Goal: Information Seeking & Learning: Learn about a topic

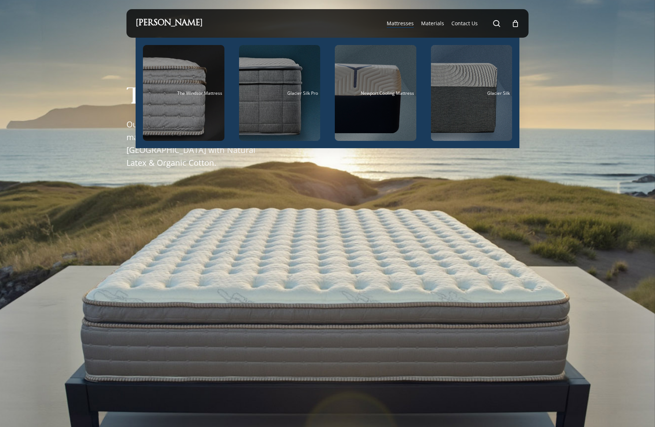
click at [404, 24] on span "Mattresses" at bounding box center [400, 23] width 27 height 7
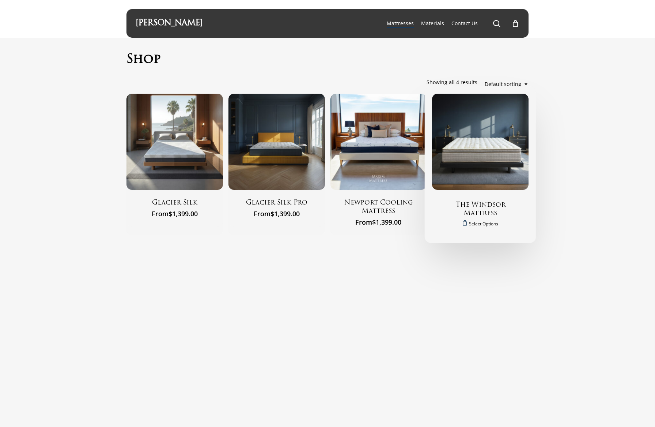
click at [502, 136] on img "The Windsor Mattress" at bounding box center [480, 142] width 96 height 96
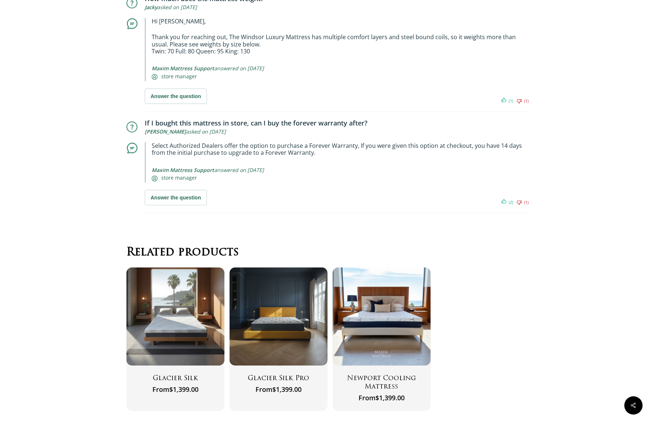
scroll to position [5199, 0]
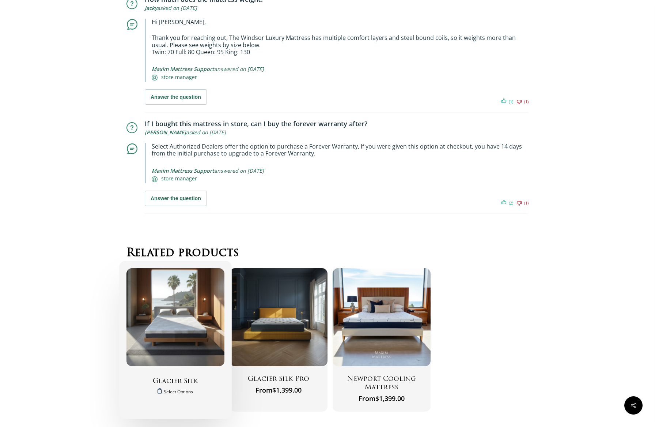
click at [190, 298] on img "Glacier Silk" at bounding box center [175, 317] width 98 height 98
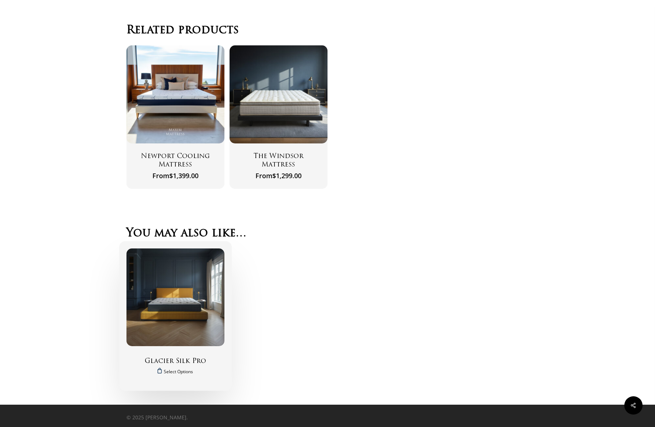
scroll to position [2309, 0]
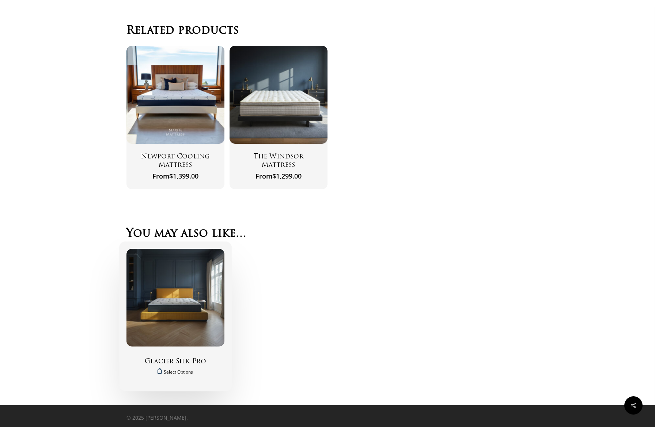
click at [200, 298] on img "Glacier Silk Pro" at bounding box center [175, 298] width 98 height 98
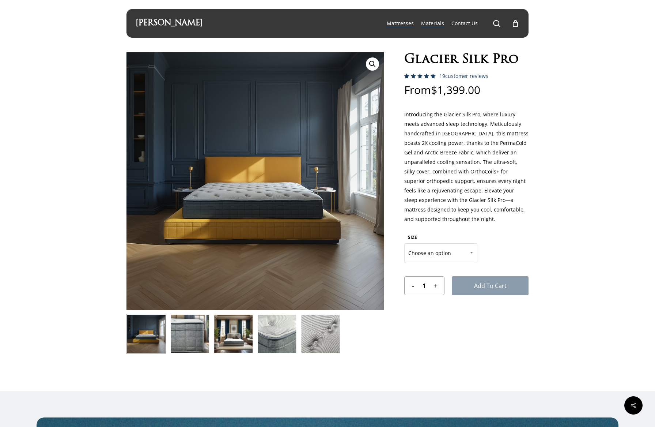
click at [433, 23] on span "Materials" at bounding box center [432, 23] width 23 height 7
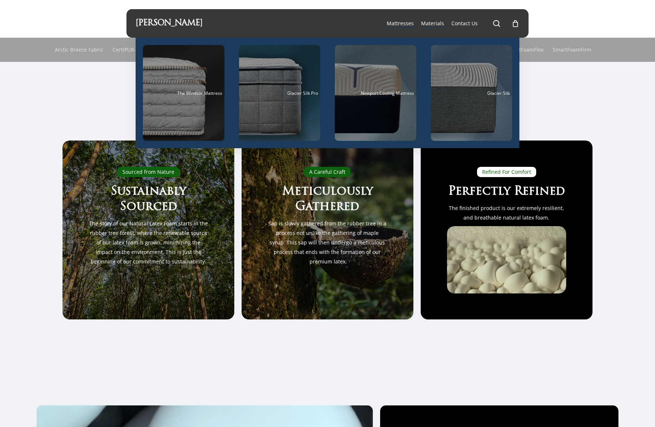
click at [402, 23] on span "Mattresses" at bounding box center [400, 23] width 27 height 7
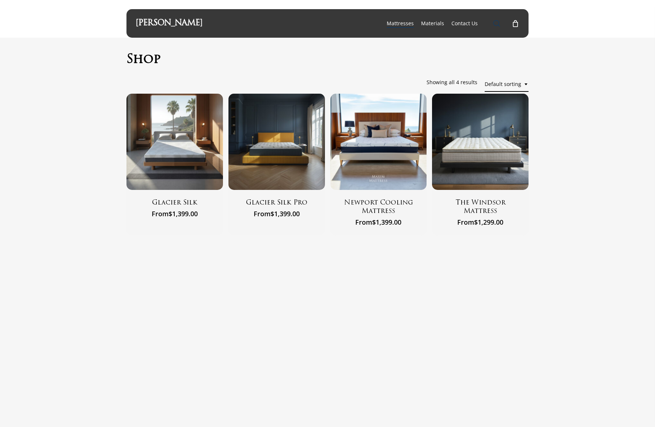
click at [498, 23] on span "Main Menu" at bounding box center [496, 23] width 7 height 7
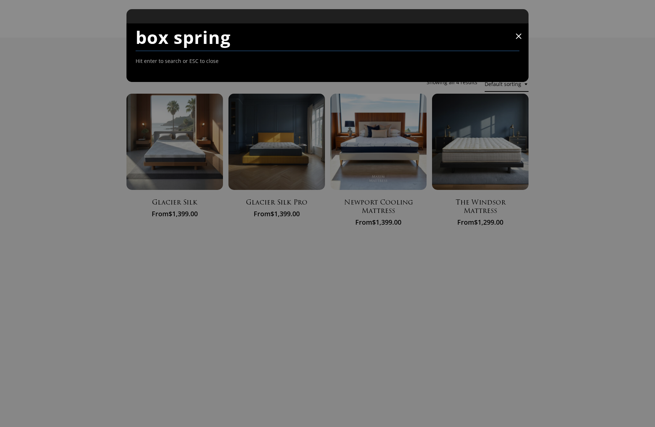
type input "box spring"
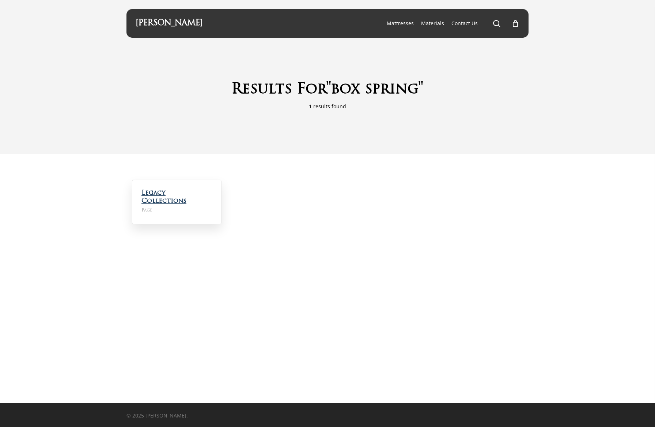
click at [170, 201] on link "Legacy Collections" at bounding box center [163, 197] width 45 height 14
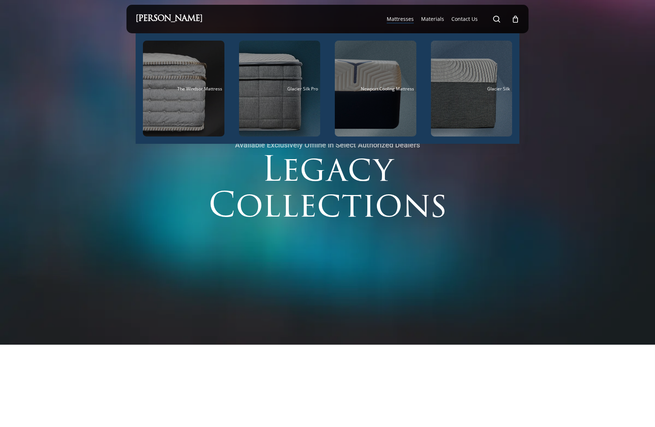
scroll to position [5, 0]
